Goal: Transaction & Acquisition: Purchase product/service

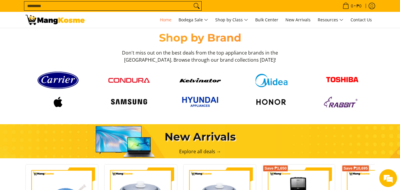
scroll to position [0, 706]
click at [145, 81] on img at bounding box center [128, 80] width 41 height 5
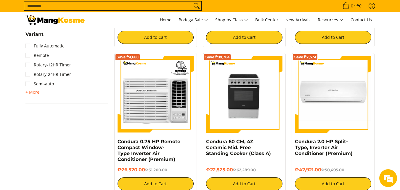
scroll to position [634, 0]
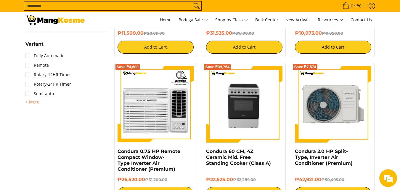
click at [315, 78] on img at bounding box center [333, 104] width 76 height 76
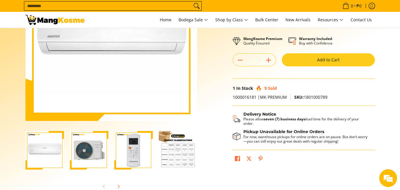
scroll to position [87, 0]
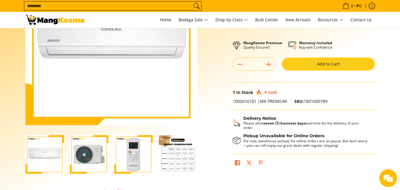
click at [190, 160] on img "Condura 2.0 HP Split-Type, Inverter Air Conditioner (Premium)-4" at bounding box center [178, 154] width 38 height 38
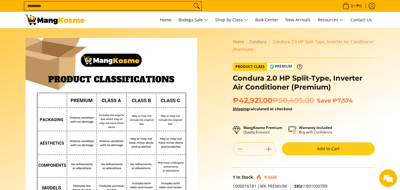
scroll to position [0, 0]
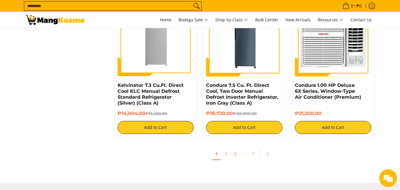
scroll to position [1137, 0]
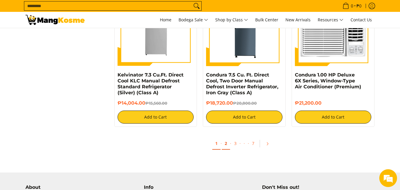
click at [227, 138] on link "2" at bounding box center [226, 143] width 8 height 12
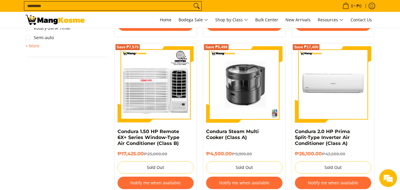
scroll to position [711, 0]
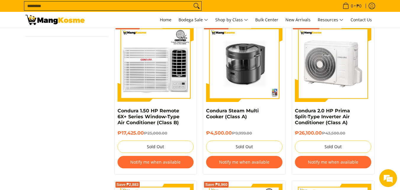
click at [326, 63] on img at bounding box center [333, 63] width 76 height 76
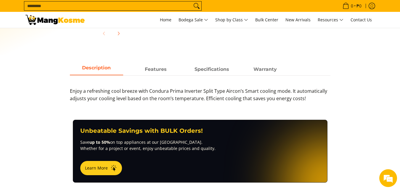
scroll to position [178, 0]
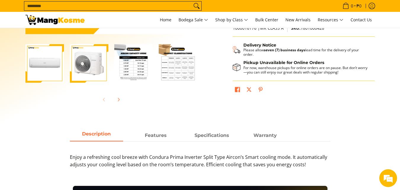
click at [162, 60] on img "Condura 2.0 HP Prima Split-Type Inverter Air Conditioner (Class A)-4" at bounding box center [178, 63] width 38 height 38
click at [176, 66] on img "Condura 2.0 HP Prima Split-Type Inverter Air Conditioner (Class A)-4" at bounding box center [178, 63] width 38 height 38
click at [178, 66] on img "Condura 2.0 HP Prima Split-Type Inverter Air Conditioner (Class A)-4" at bounding box center [178, 63] width 38 height 38
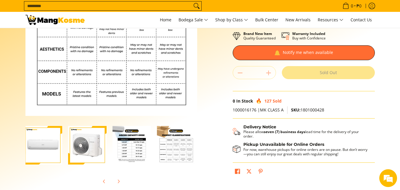
scroll to position [89, 0]
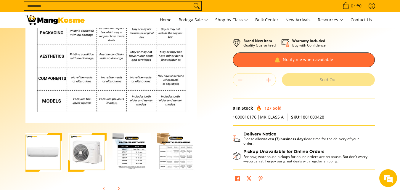
click at [137, 152] on img "Condura 2.0 HP Prima Split-Type Inverter Air Conditioner (Class A)-3" at bounding box center [132, 152] width 38 height 38
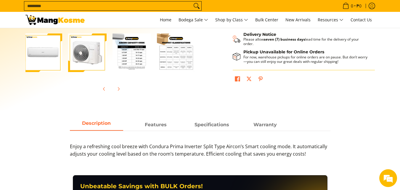
scroll to position [237, 0]
